Goal: Task Accomplishment & Management: Use online tool/utility

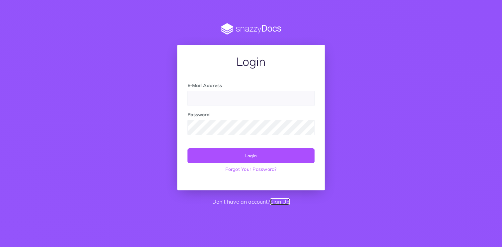
click at [282, 204] on link "Sign Up" at bounding box center [280, 202] width 20 height 7
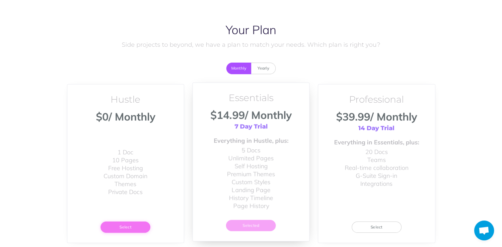
click at [121, 229] on button "Select" at bounding box center [125, 227] width 50 height 11
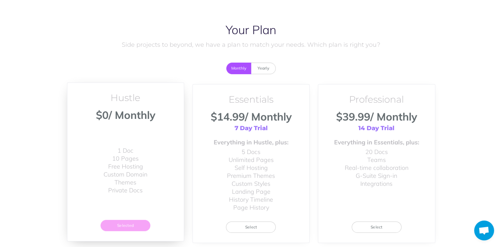
scroll to position [52, 0]
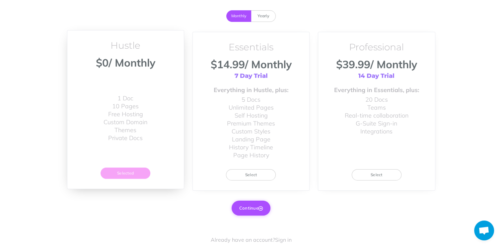
click at [262, 211] on button "Continue" at bounding box center [250, 208] width 39 height 15
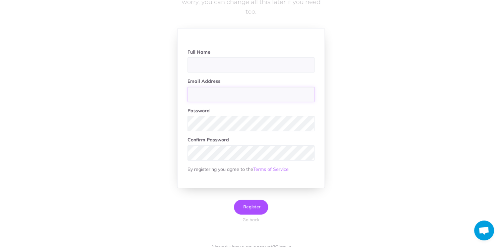
click at [222, 97] on input "email" at bounding box center [250, 94] width 127 height 15
paste input "marshall8559@gmail.com"
type input "marshall8559@gmail.com"
click at [216, 67] on input "text" at bounding box center [250, 64] width 127 height 15
type input "[PERSON_NAME]"
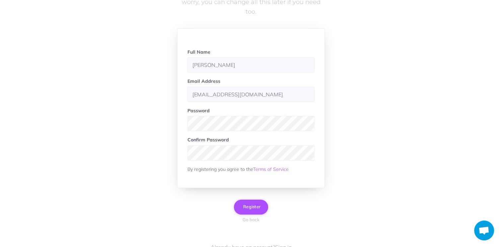
click at [253, 212] on button "Register" at bounding box center [251, 207] width 34 height 15
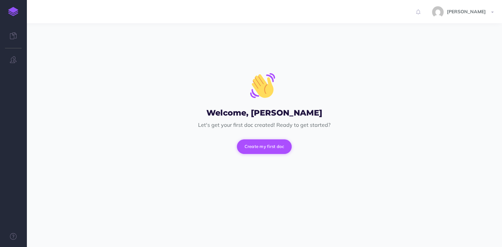
click at [269, 150] on button "Create my first doc" at bounding box center [264, 147] width 55 height 15
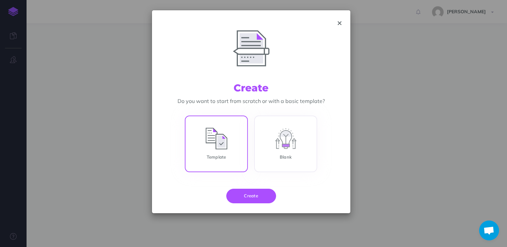
click at [214, 147] on input "Template" at bounding box center [216, 145] width 63 height 57
radio input "true"
click at [248, 197] on button "Create" at bounding box center [251, 196] width 50 height 15
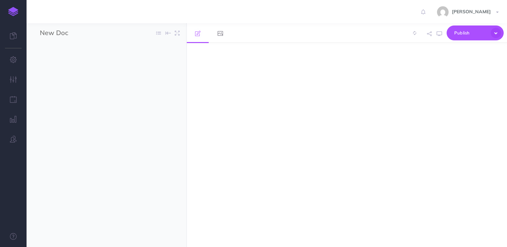
select select "null"
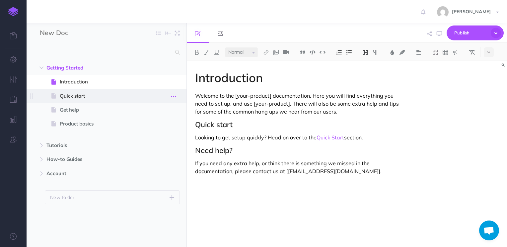
click at [175, 96] on icon "button" at bounding box center [173, 97] width 5 height 8
click at [167, 148] on link "Delete" at bounding box center [155, 151] width 50 height 11
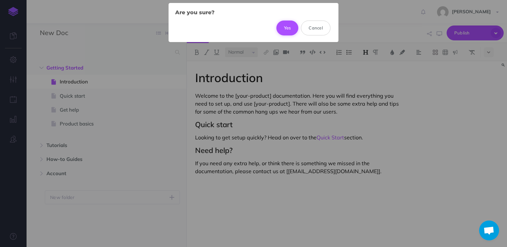
click at [284, 32] on button "Yes" at bounding box center [287, 28] width 22 height 15
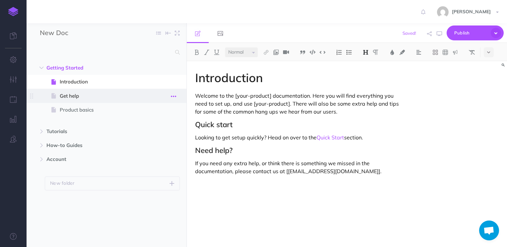
click at [175, 97] on icon "button" at bounding box center [173, 97] width 5 height 8
click at [172, 148] on link "Delete" at bounding box center [155, 151] width 50 height 11
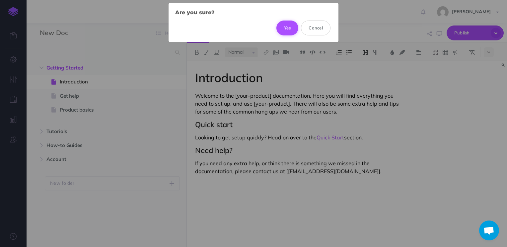
click at [286, 24] on button "Yes" at bounding box center [287, 28] width 22 height 15
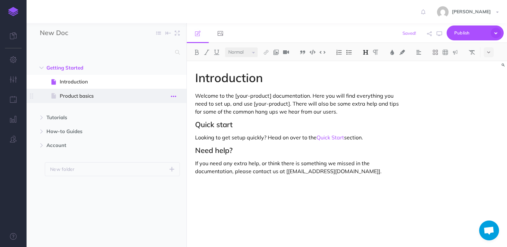
drag, startPoint x: 179, startPoint y: 86, endPoint x: 172, endPoint y: 97, distance: 12.9
click at [172, 97] on ul "Introduction Page history Notes manager Duplicate Settings Delete Product basic…" at bounding box center [112, 90] width 135 height 31
click at [172, 97] on icon "button" at bounding box center [173, 97] width 5 height 8
click at [168, 148] on link "Delete" at bounding box center [155, 151] width 50 height 11
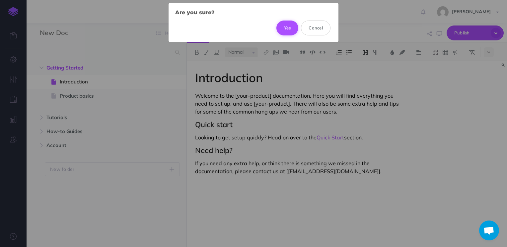
click at [290, 29] on button "Yes" at bounding box center [287, 28] width 22 height 15
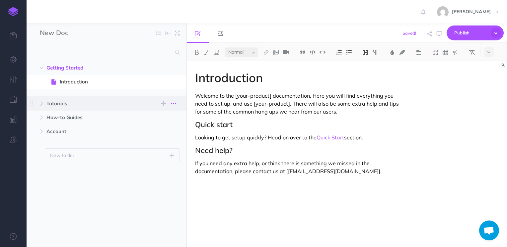
click at [173, 104] on icon "button" at bounding box center [173, 104] width 5 height 8
click at [165, 146] on link "Delete" at bounding box center [155, 148] width 50 height 11
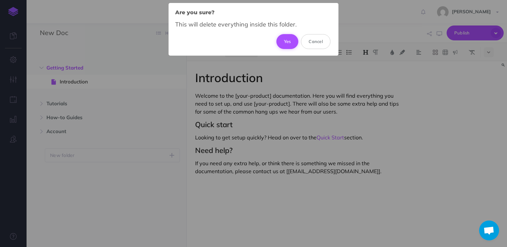
click at [282, 44] on button "Yes" at bounding box center [287, 41] width 22 height 15
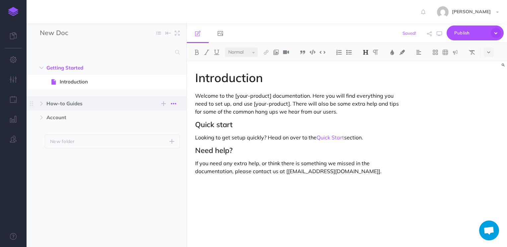
click at [174, 106] on icon "button" at bounding box center [173, 104] width 5 height 8
click at [170, 143] on link "Delete" at bounding box center [155, 148] width 50 height 11
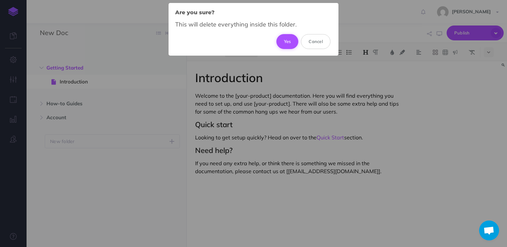
click at [284, 44] on button "Yes" at bounding box center [287, 41] width 22 height 15
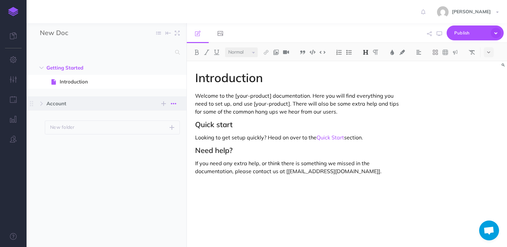
click at [177, 105] on button "button" at bounding box center [173, 104] width 12 height 8
click at [172, 145] on link "Delete" at bounding box center [155, 148] width 50 height 11
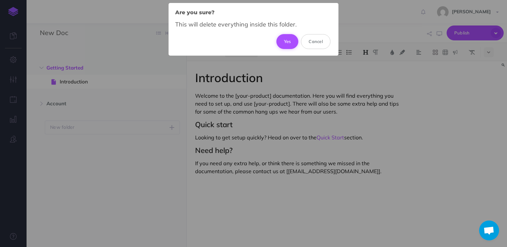
click at [289, 46] on button "Yes" at bounding box center [287, 41] width 22 height 15
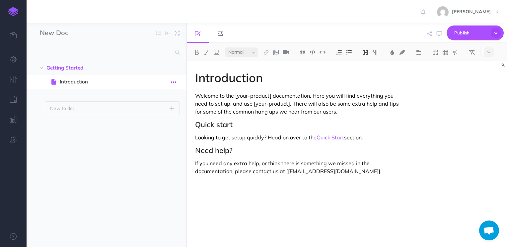
click at [174, 82] on icon "button" at bounding box center [173, 82] width 5 height 8
click at [167, 128] on link "Settings" at bounding box center [155, 126] width 50 height 11
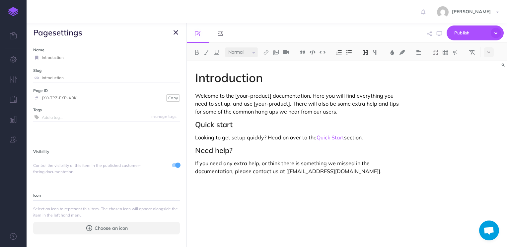
click at [101, 54] on input "Introduction" at bounding box center [111, 57] width 138 height 9
paste input "How to Login and Access Your Total AV Account Dashboard: A Step-by-Step Guide f…"
type input "How to Login and Access Your Total AV Account Dashboard: A Step-by-Step Guide f…"
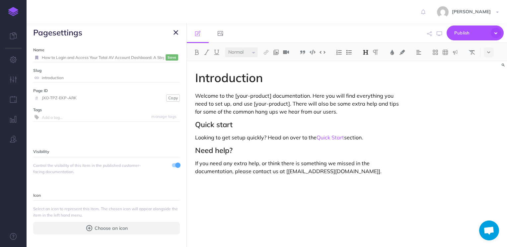
click at [167, 58] on small "Save" at bounding box center [171, 57] width 9 height 5
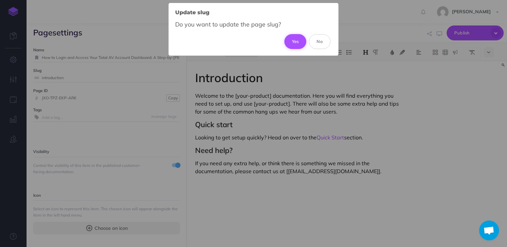
click at [300, 40] on button "Yes" at bounding box center [295, 41] width 22 height 15
type input "how-to-login-and-access-your-total-av-account-dashboard-a-step-by-step-guide-fo…"
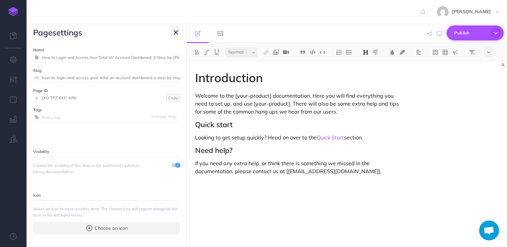
click at [454, 35] on span "Publish" at bounding box center [470, 33] width 33 height 10
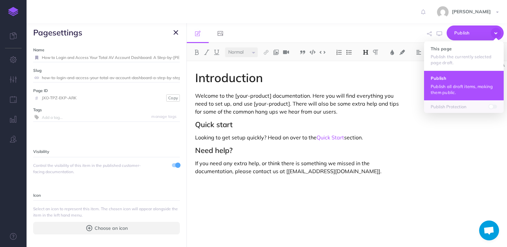
click at [445, 86] on p "Publish all draft items, making them public." at bounding box center [463, 90] width 66 height 12
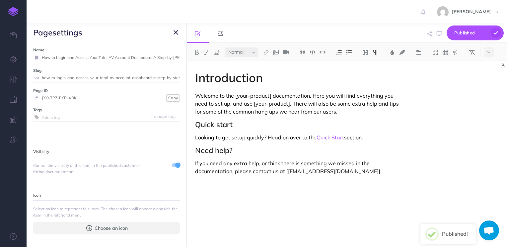
click at [282, 98] on p "Welcome to the [your-product] documentation. Here you will find everything you …" at bounding box center [299, 104] width 208 height 24
click at [176, 34] on icon "button" at bounding box center [175, 33] width 5 height 8
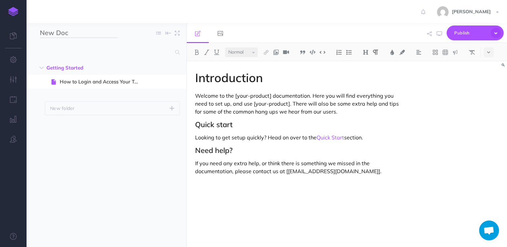
click at [64, 35] on input "New Doc" at bounding box center [79, 33] width 78 height 10
type input "TotalAv Description"
click at [146, 156] on ul "Getting Started New folder Add a new folder inside this folder New page Add a n…" at bounding box center [107, 145] width 160 height 169
click at [341, 174] on p "If you need any extra help, or think there is something we missed in the docume…" at bounding box center [299, 168] width 208 height 16
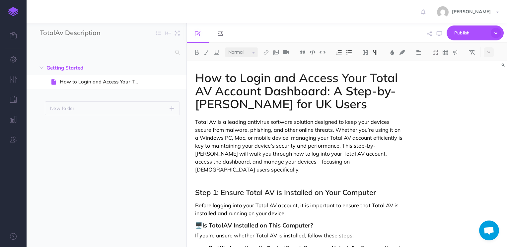
scroll to position [1545, 0]
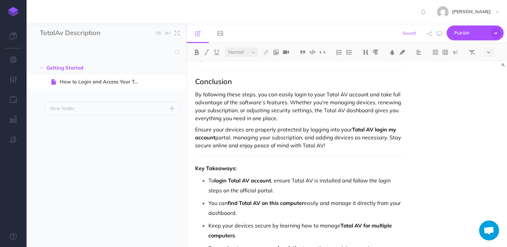
click at [365, 50] on img at bounding box center [365, 52] width 6 height 5
click at [287, 91] on p "By following these steps, you can easily login to your Total AV account and tak…" at bounding box center [299, 107] width 208 height 32
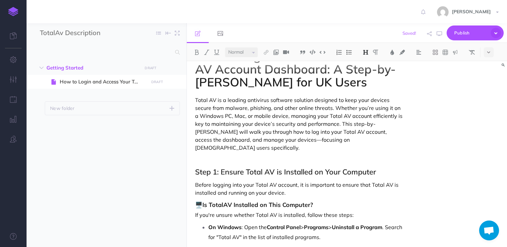
scroll to position [9, 0]
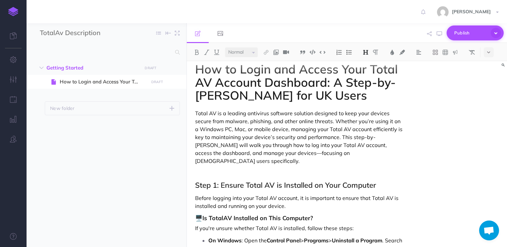
click at [467, 29] on span "Publish" at bounding box center [470, 33] width 33 height 10
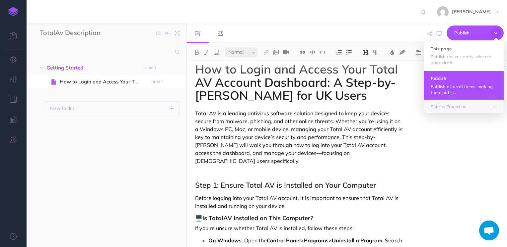
click at [458, 83] on button "Publish Publish all draft items, making them public." at bounding box center [464, 86] width 80 height 30
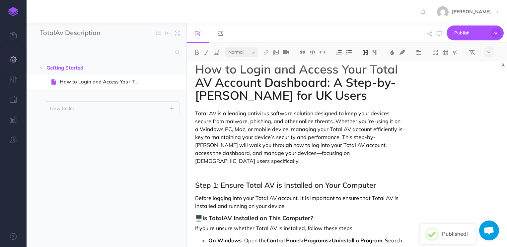
click at [18, 57] on button "button" at bounding box center [13, 60] width 27 height 20
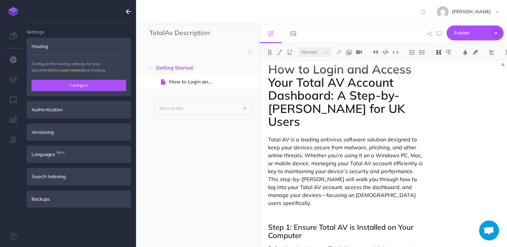
click at [94, 88] on button "Configure" at bounding box center [79, 85] width 95 height 11
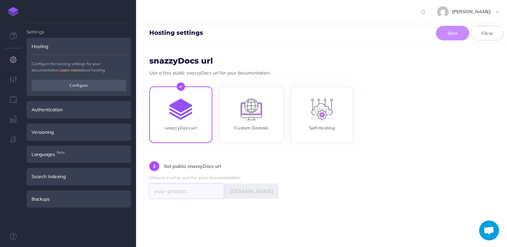
click at [186, 192] on input "text" at bounding box center [186, 191] width 75 height 15
type input "a"
type input "boardtotalav"
click at [334, 173] on div "1 Set public snazzyDocs url" at bounding box center [321, 167] width 344 height 12
click at [271, 188] on span ".snazzydocs.com" at bounding box center [251, 191] width 54 height 15
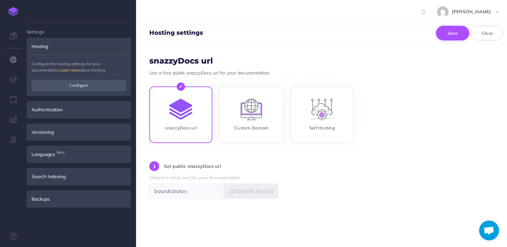
click at [455, 33] on button "Save" at bounding box center [452, 33] width 33 height 15
click at [204, 206] on icon at bounding box center [202, 207] width 5 height 5
click at [18, 34] on link at bounding box center [13, 37] width 27 height 20
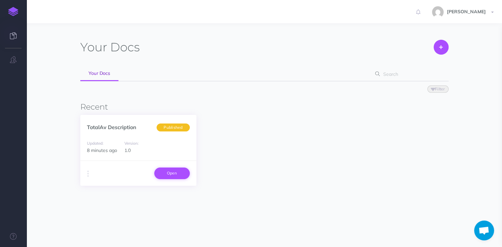
click at [169, 175] on link "Open" at bounding box center [171, 173] width 35 height 11
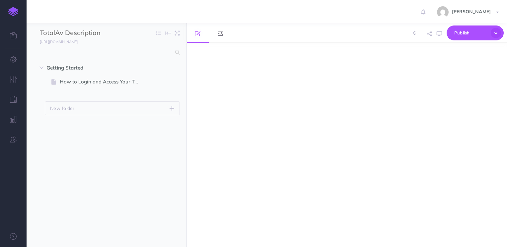
select select "null"
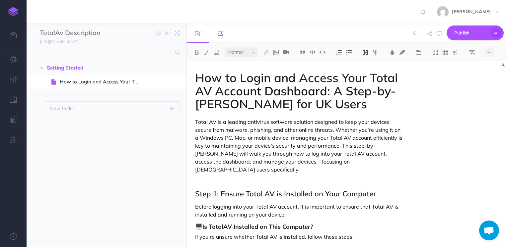
click at [476, 106] on div "How to Login and Access Your Total AV Account Dashboard: A Step-by-[PERSON_NAME…" at bounding box center [347, 154] width 320 height 186
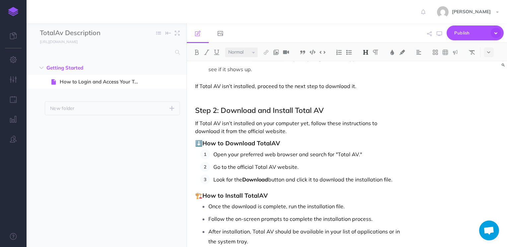
scroll to position [279, 0]
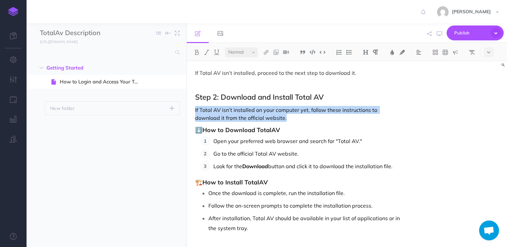
drag, startPoint x: 260, startPoint y: 112, endPoint x: 193, endPoint y: 102, distance: 67.7
click at [264, 52] on img at bounding box center [266, 52] width 6 height 5
click at [266, 63] on icon at bounding box center [265, 64] width 5 height 5
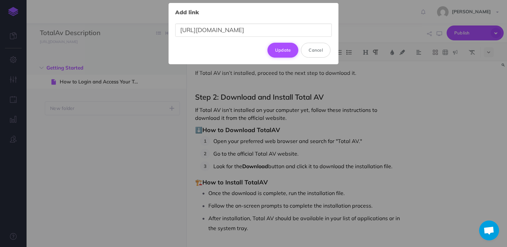
type input "[URL][DOMAIN_NAME]"
click at [286, 54] on button "Update" at bounding box center [282, 50] width 31 height 15
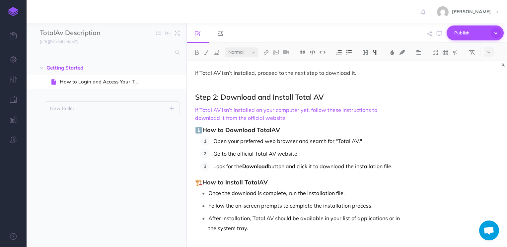
click at [481, 36] on span "Publish" at bounding box center [470, 33] width 33 height 10
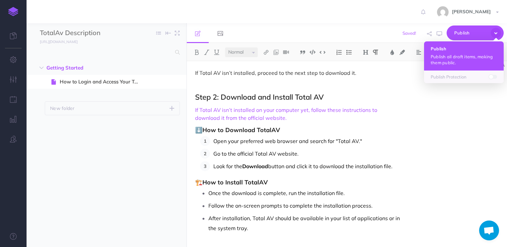
click at [464, 62] on p "Publish all draft items, making them public." at bounding box center [463, 60] width 66 height 12
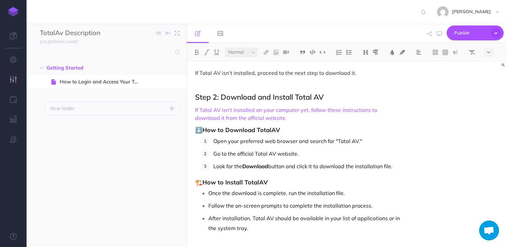
click at [16, 78] on icon "button" at bounding box center [13, 79] width 7 height 7
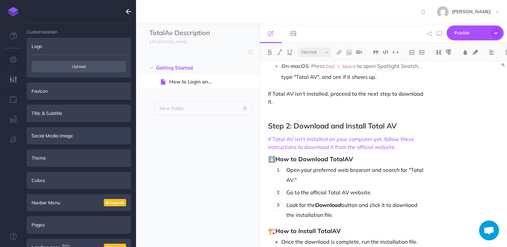
scroll to position [354, 0]
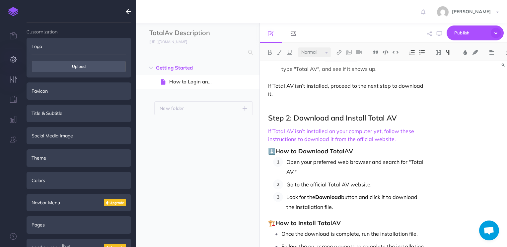
click at [15, 67] on button "button" at bounding box center [13, 60] width 27 height 20
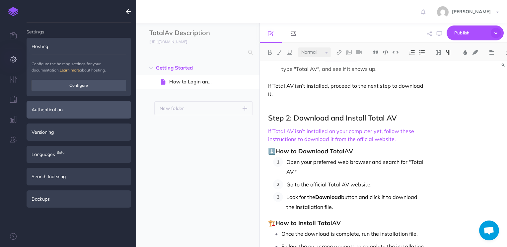
click at [89, 110] on div "Authentication" at bounding box center [79, 109] width 104 height 17
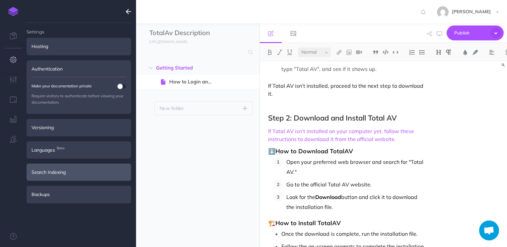
click at [67, 165] on div "Search Indexing" at bounding box center [79, 172] width 104 height 17
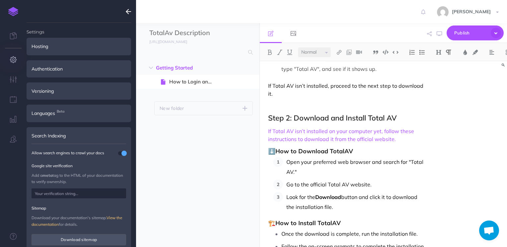
click at [69, 192] on input "text" at bounding box center [79, 194] width 95 height 10
paste input "sMrnlC7C2sOSq9IIBeJgjWc_FtijF0c_Db7SXPGoBXE"
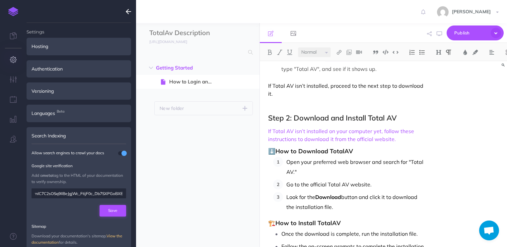
type input "sMrnlC7C2sOSq9IIBeJgjWc_FtijF0c_Db7SXPGoBXE"
click at [101, 208] on button "Save" at bounding box center [112, 210] width 27 height 11
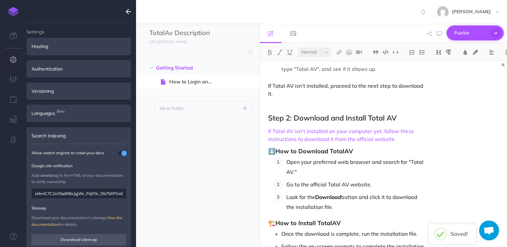
click at [466, 33] on span "Publish" at bounding box center [470, 33] width 33 height 10
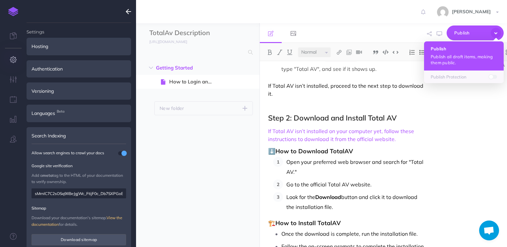
click at [445, 58] on p "Publish all draft items, making them public." at bounding box center [463, 60] width 66 height 12
